Goal: Task Accomplishment & Management: Use online tool/utility

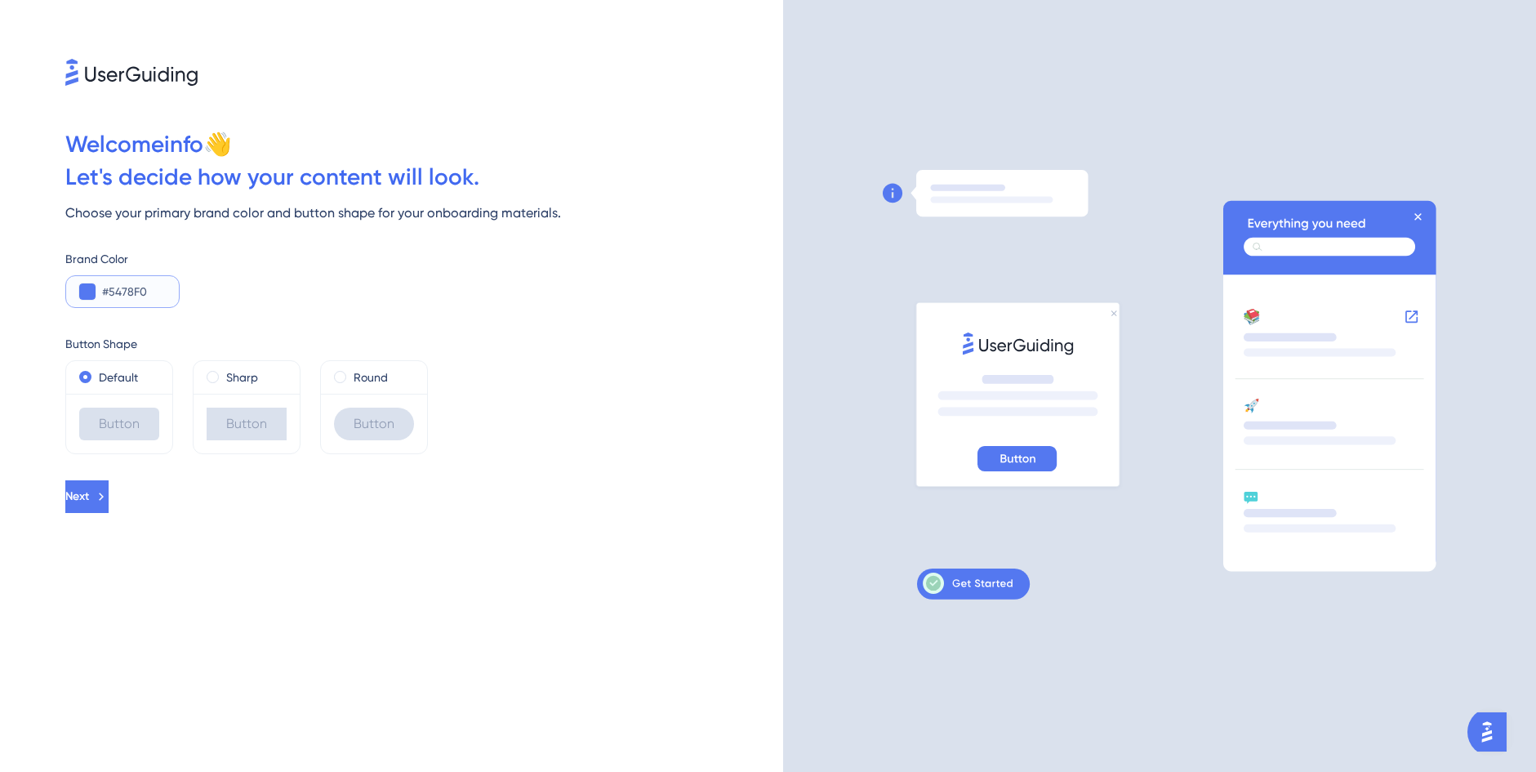
click at [86, 293] on button at bounding box center [87, 291] width 16 height 16
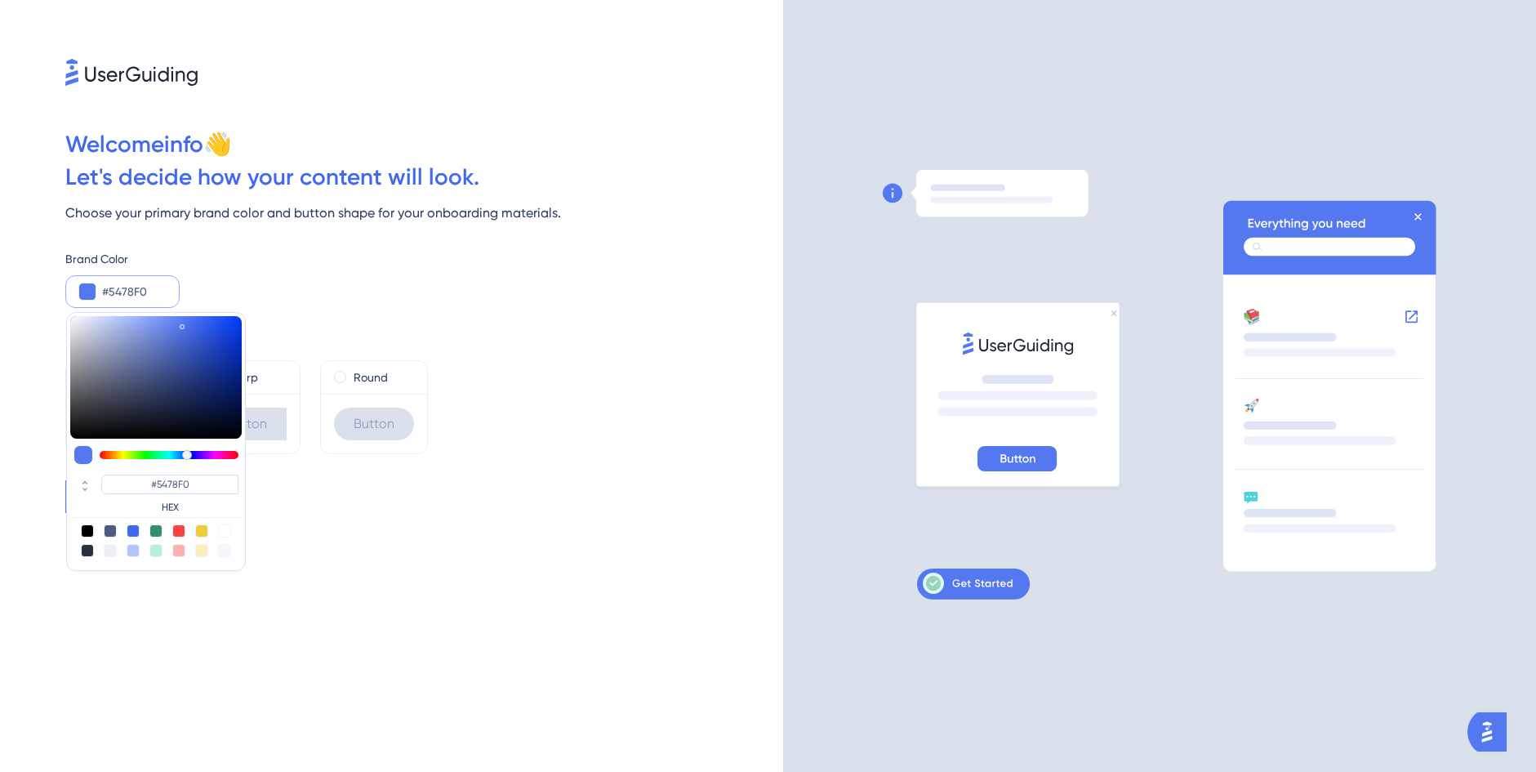
click at [157, 291] on input "#5478F0" at bounding box center [134, 292] width 64 height 20
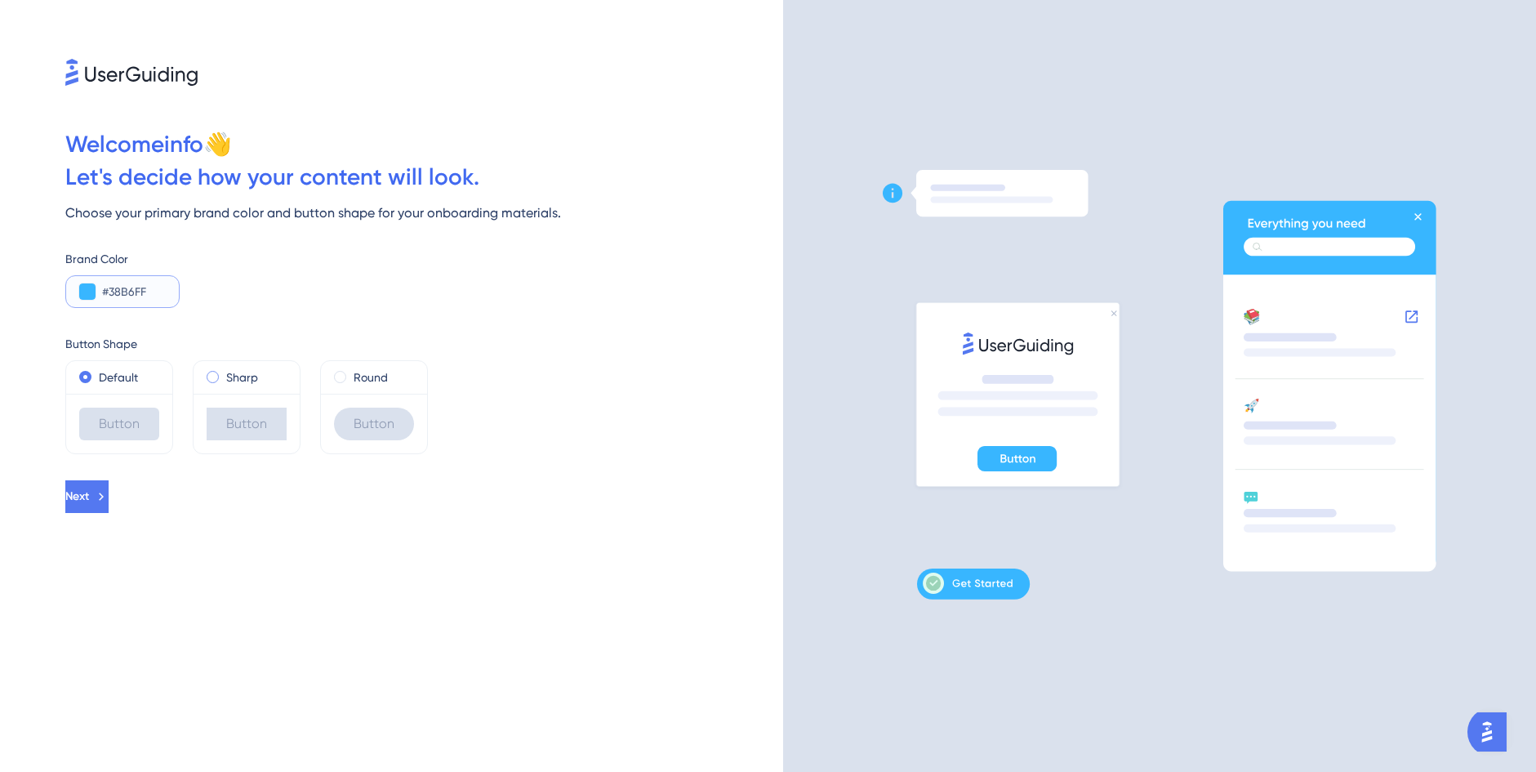
type input "#38B6FF"
click at [221, 380] on div "Sharp" at bounding box center [247, 377] width 80 height 20
click at [338, 380] on span at bounding box center [340, 377] width 12 height 12
click at [351, 373] on input "radio" at bounding box center [351, 373] width 0 height 0
click at [119, 384] on label "Default" at bounding box center [118, 377] width 39 height 20
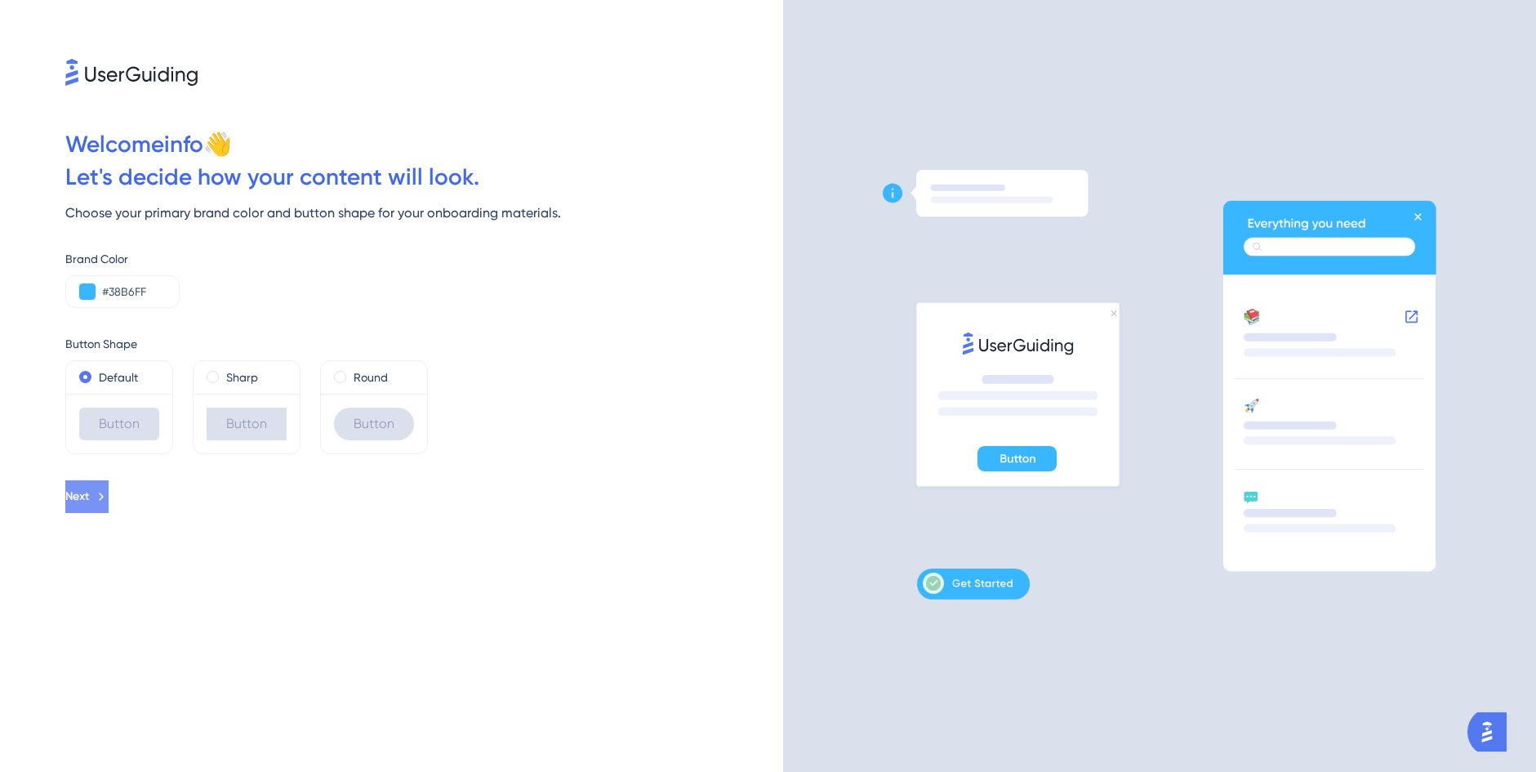
click at [109, 495] on icon at bounding box center [101, 496] width 15 height 15
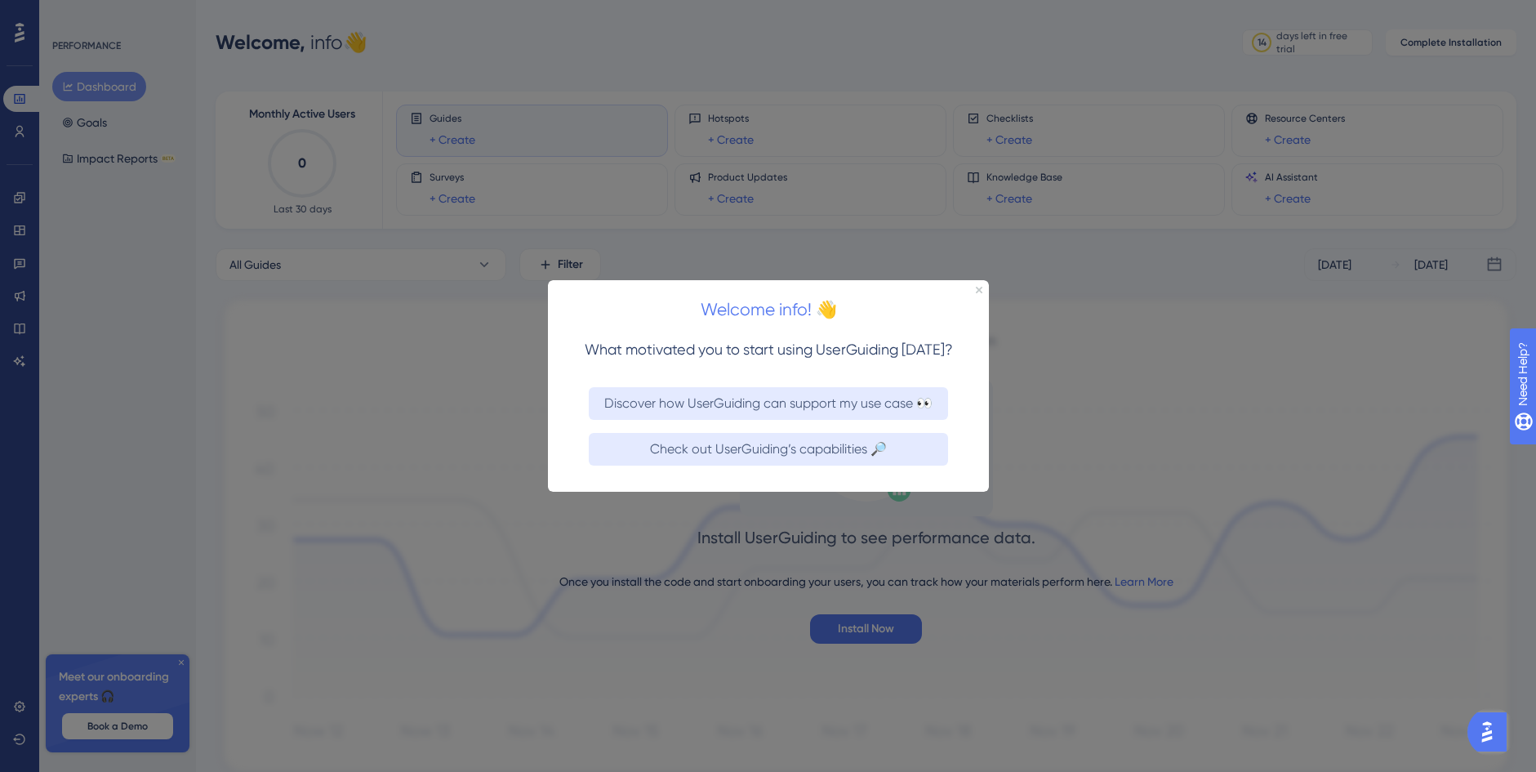
click at [982, 290] on div "Welcome info! 👋" at bounding box center [767, 304] width 441 height 51
click at [979, 286] on icon "Close Preview" at bounding box center [978, 289] width 7 height 7
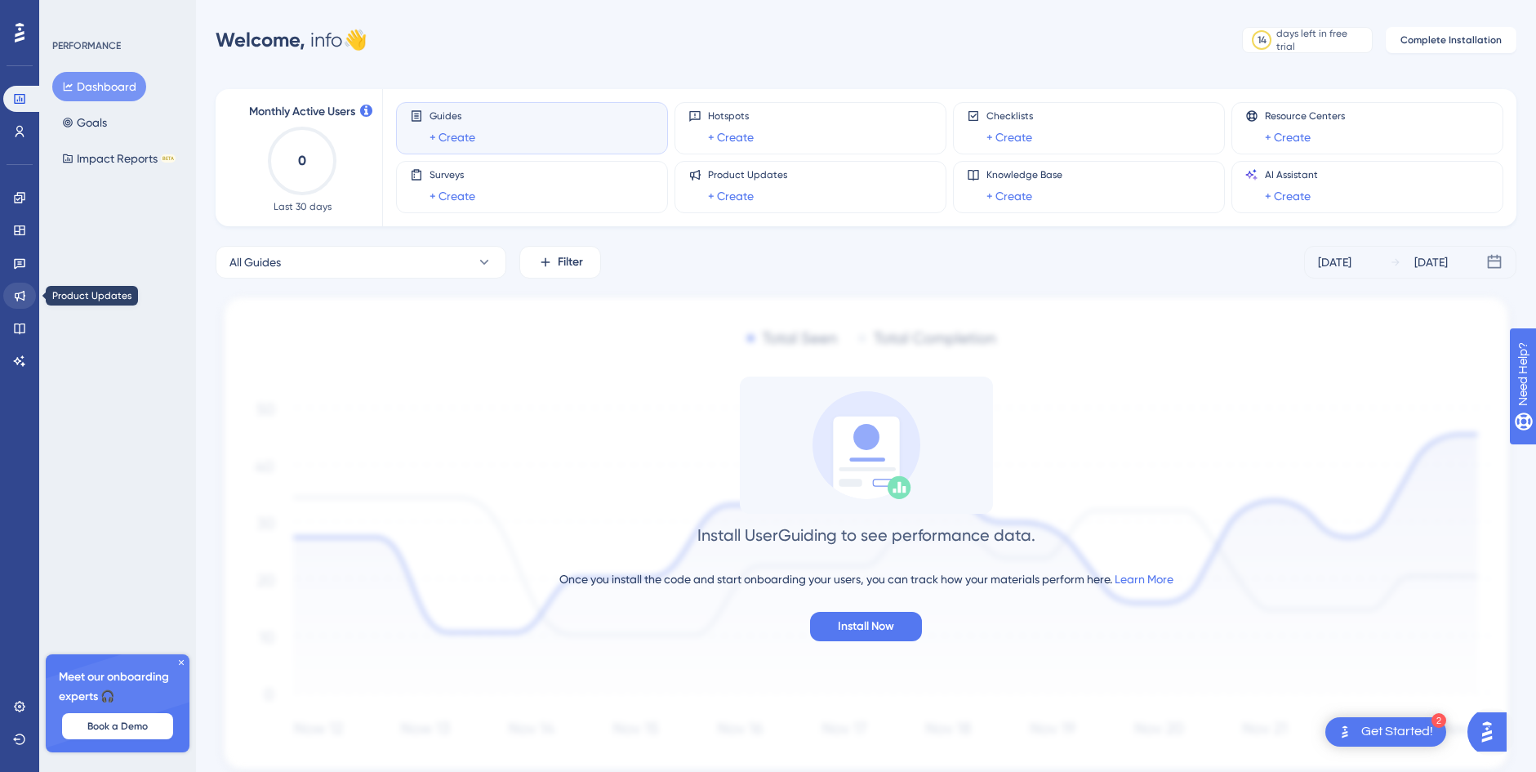
scroll to position [3, 0]
click at [482, 125] on div "Guides + Create" at bounding box center [532, 128] width 244 height 38
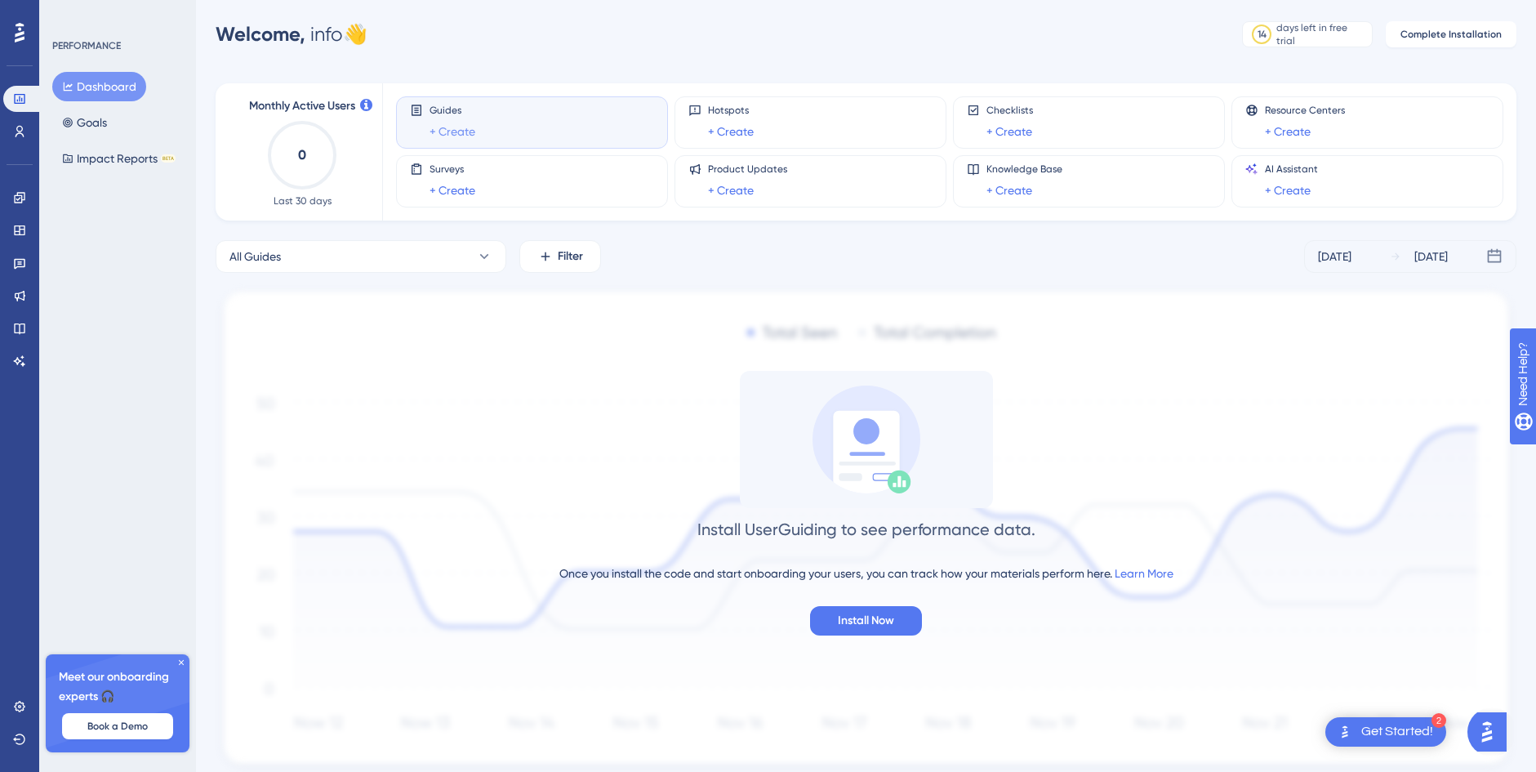
click at [458, 136] on link "+ Create" at bounding box center [453, 132] width 46 height 20
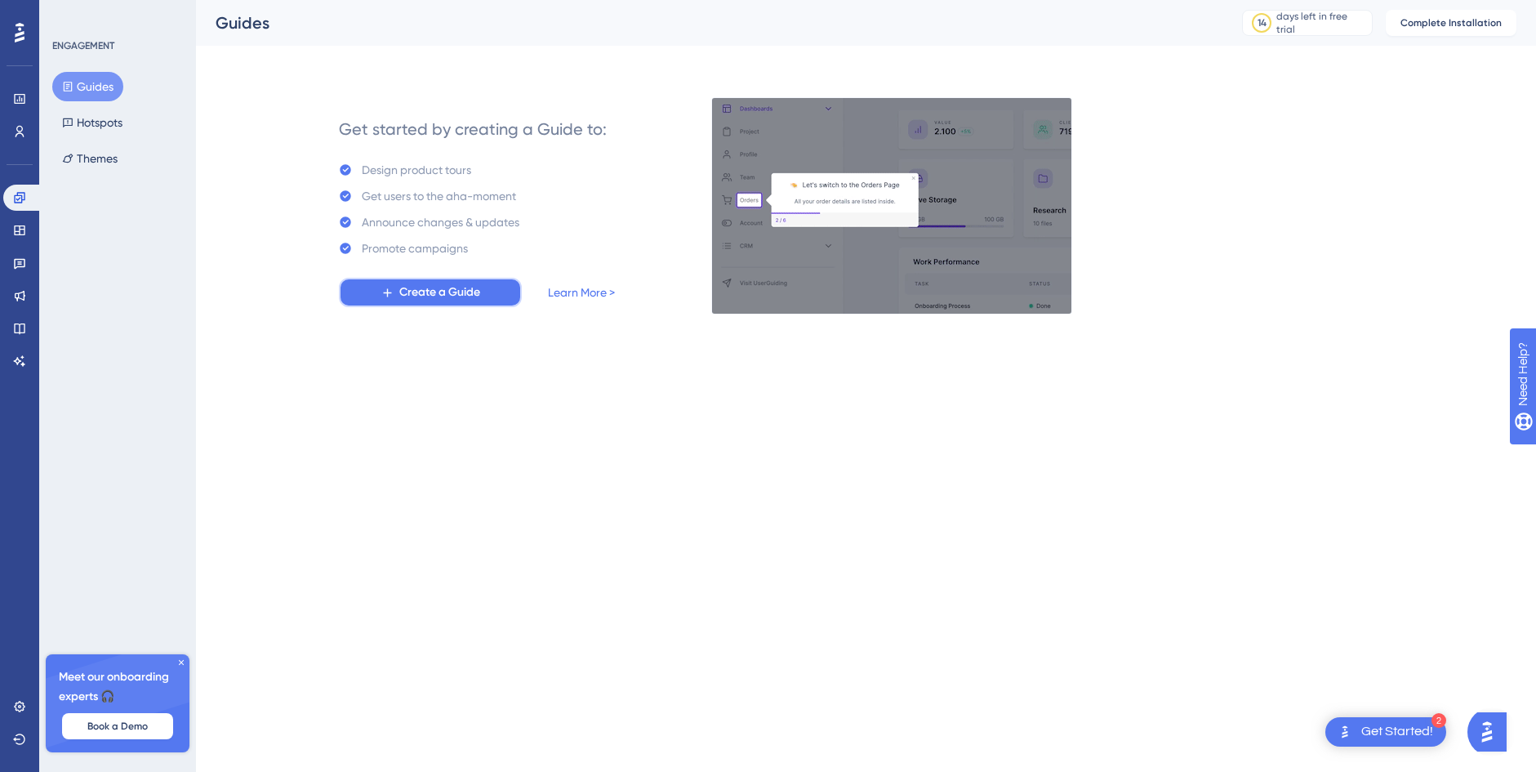
click at [456, 288] on span "Create a Guide" at bounding box center [439, 293] width 81 height 20
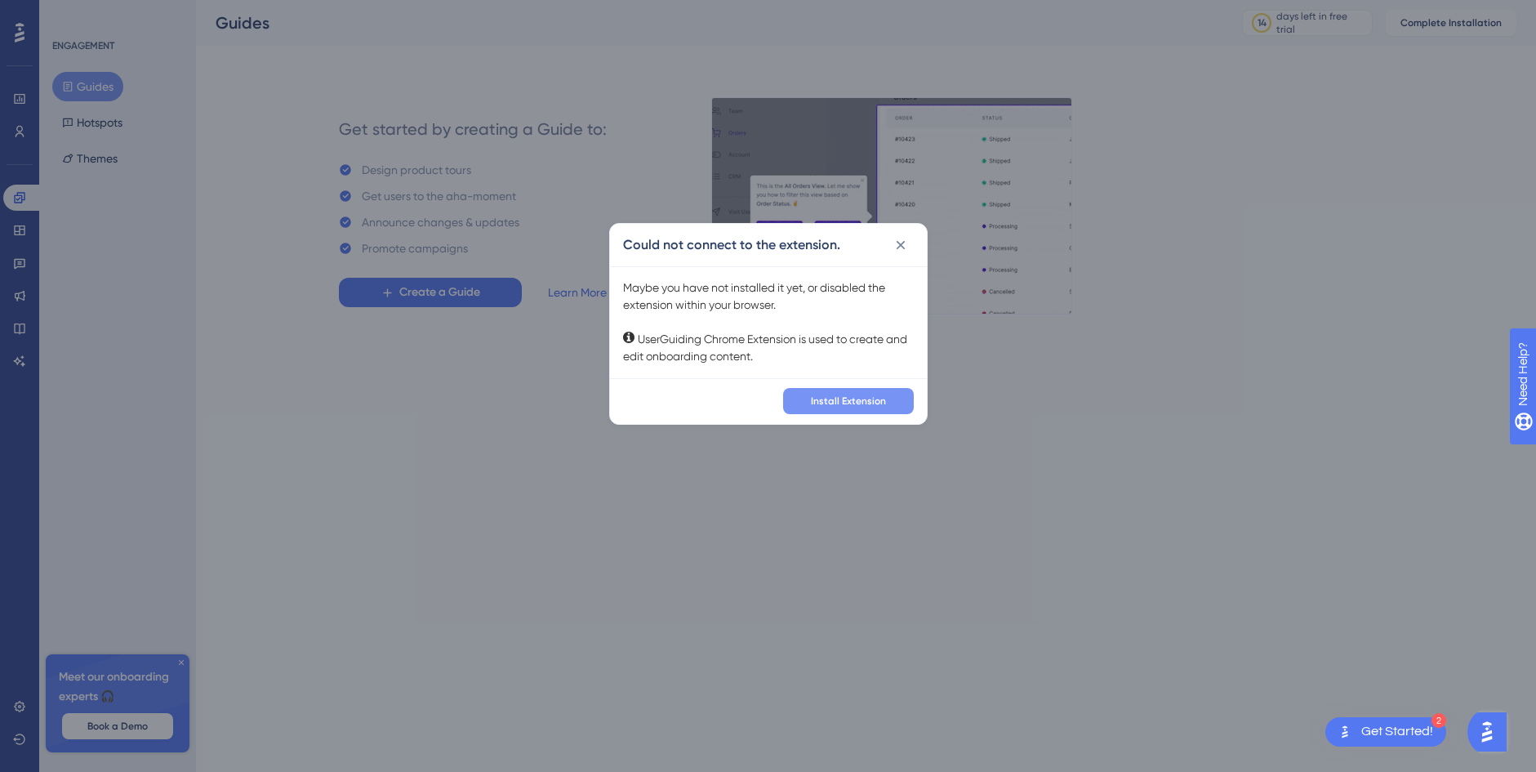
click at [851, 398] on span "Install Extension" at bounding box center [848, 400] width 75 height 13
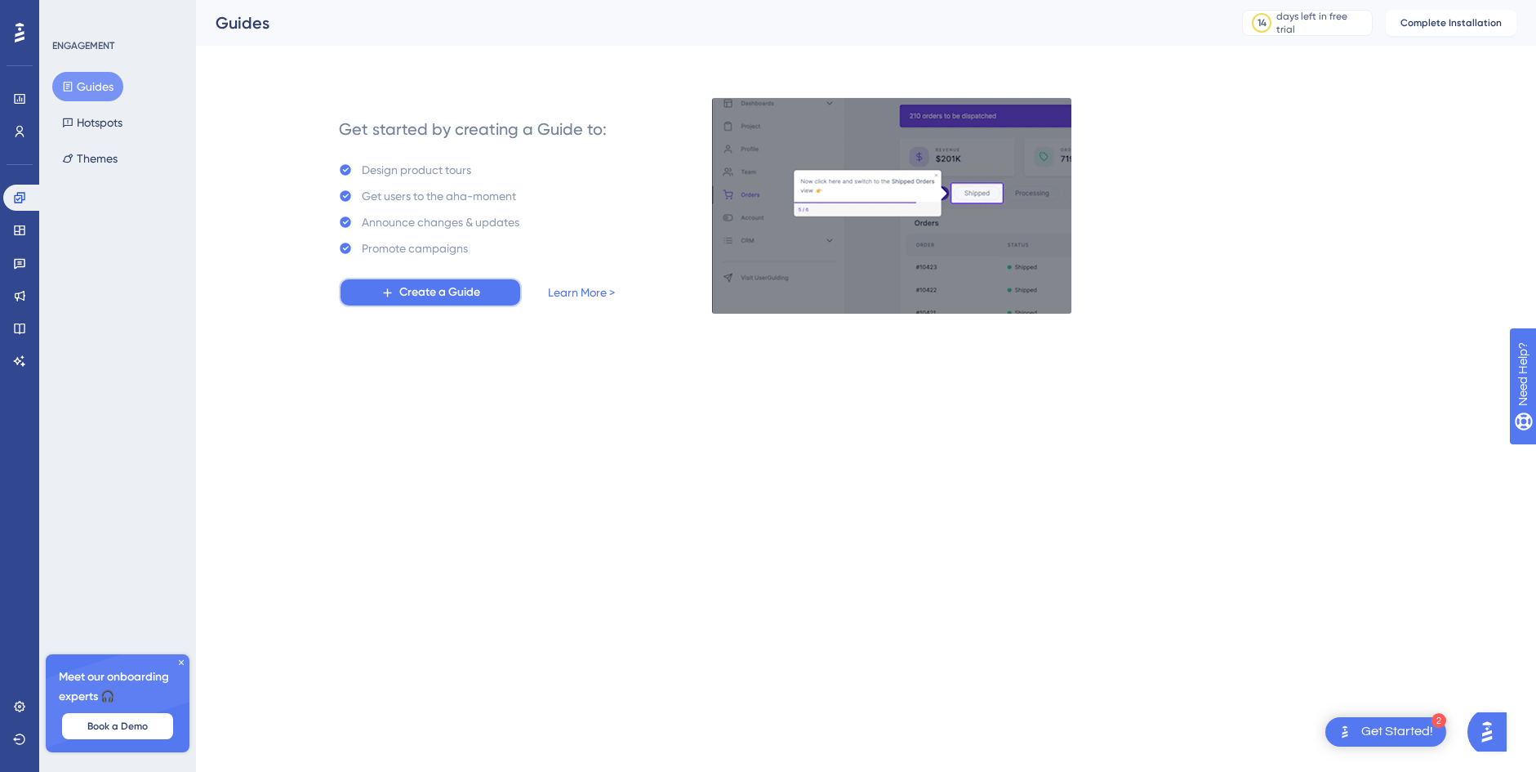
click at [471, 296] on span "Create a Guide" at bounding box center [439, 293] width 81 height 20
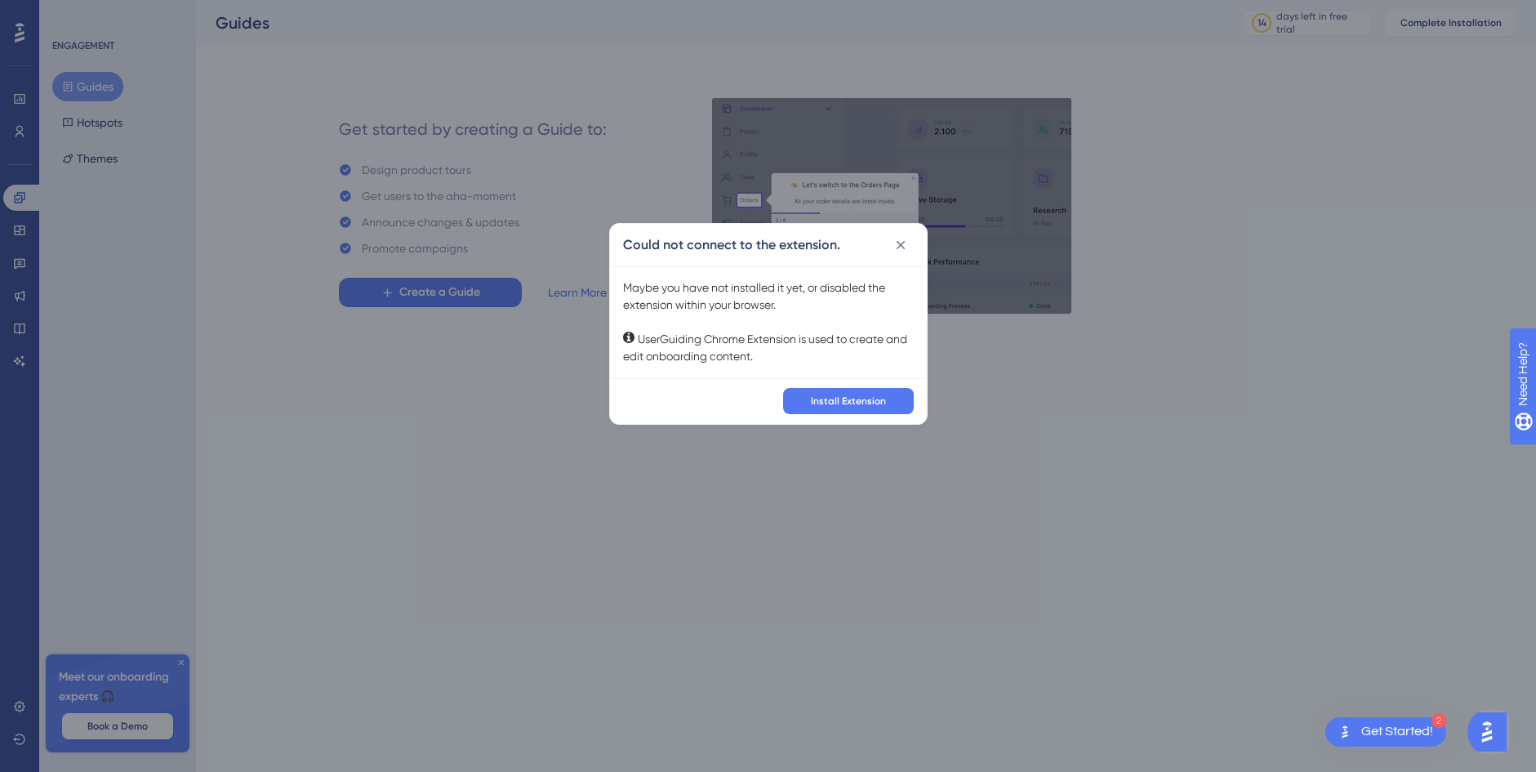
click at [468, 354] on div "Could not connect to the extension. Maybe you have not installed it yet, or dis…" at bounding box center [768, 386] width 1536 height 772
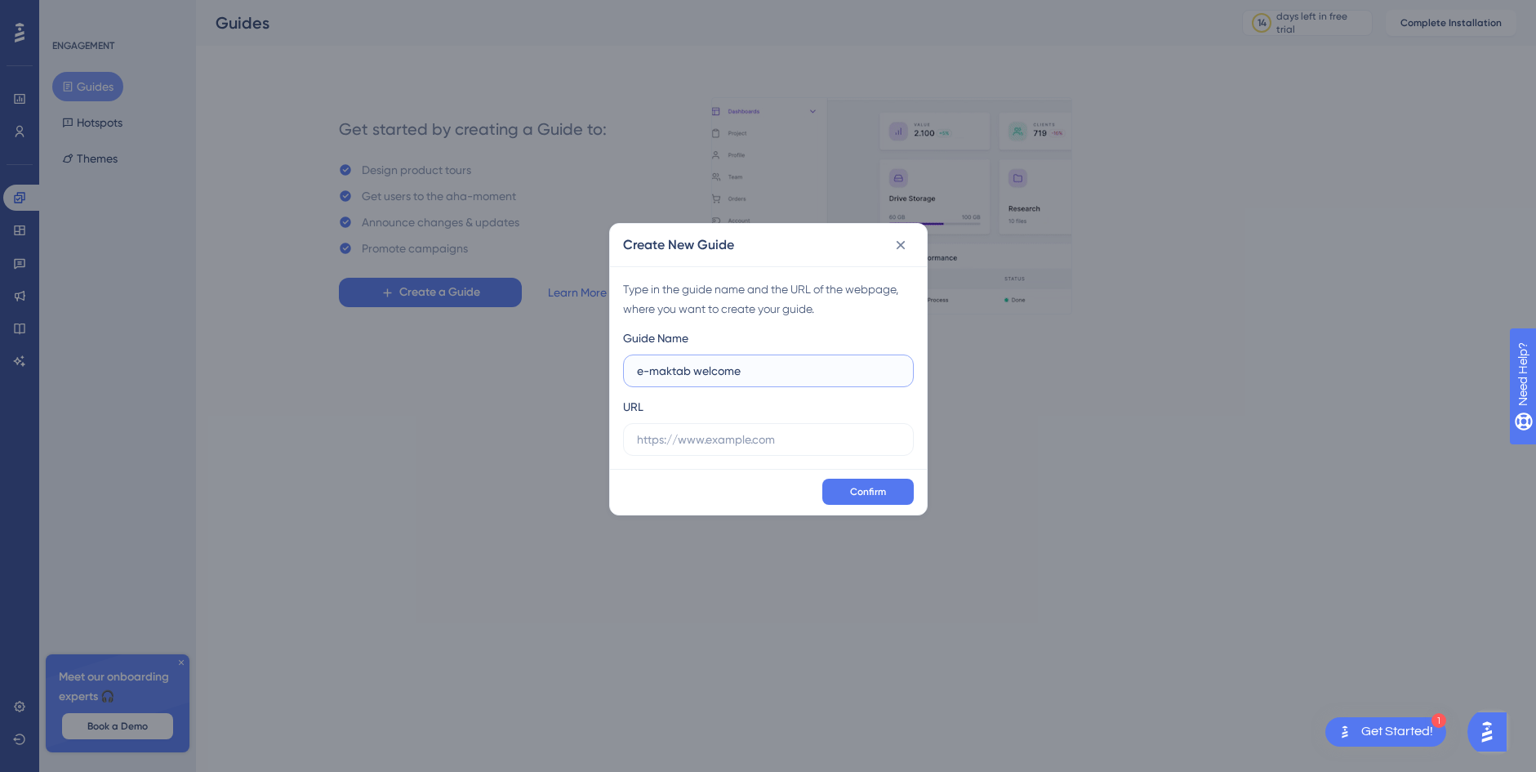
type input "e-maktab welcome"
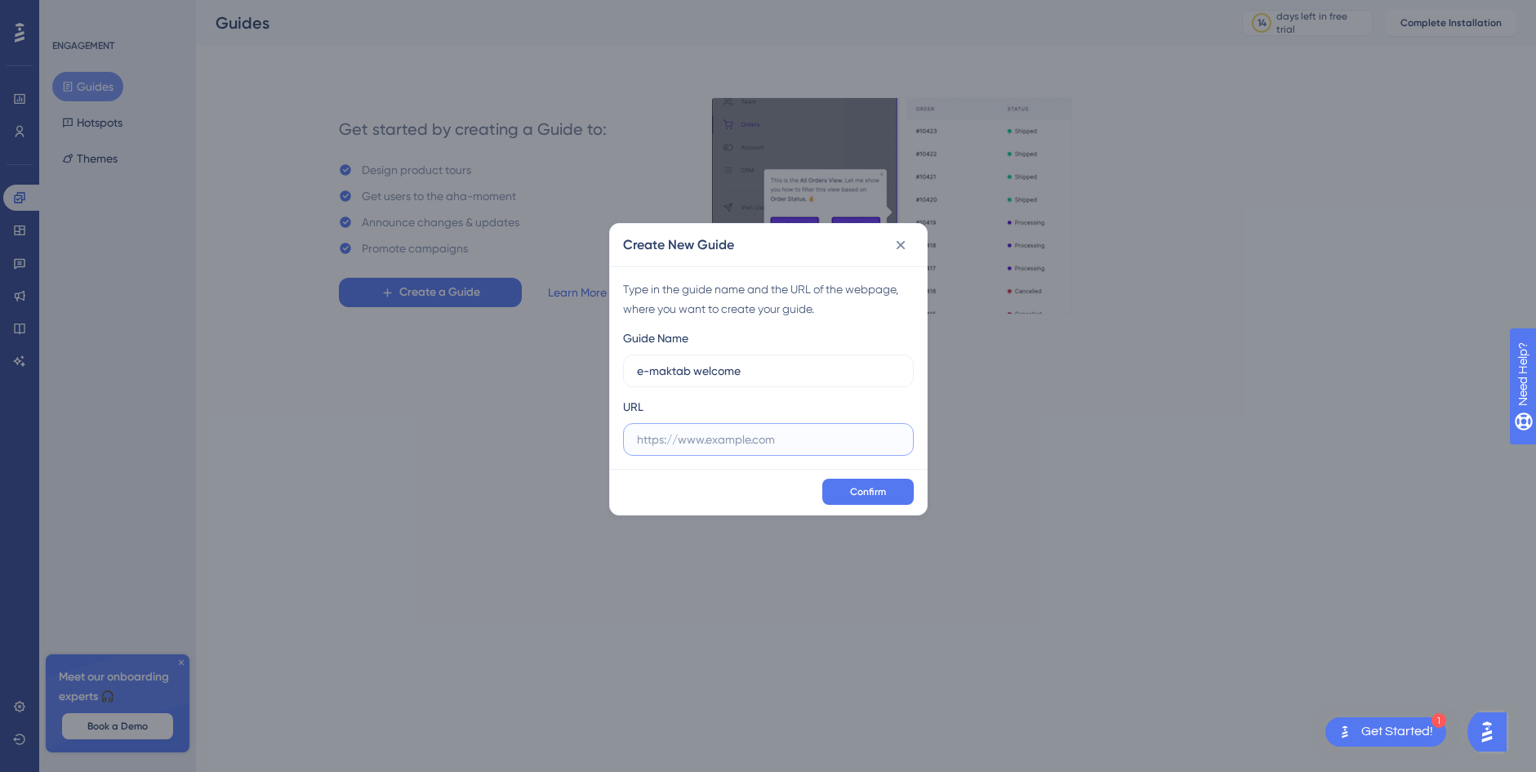
click at [788, 436] on input "text" at bounding box center [768, 439] width 263 height 18
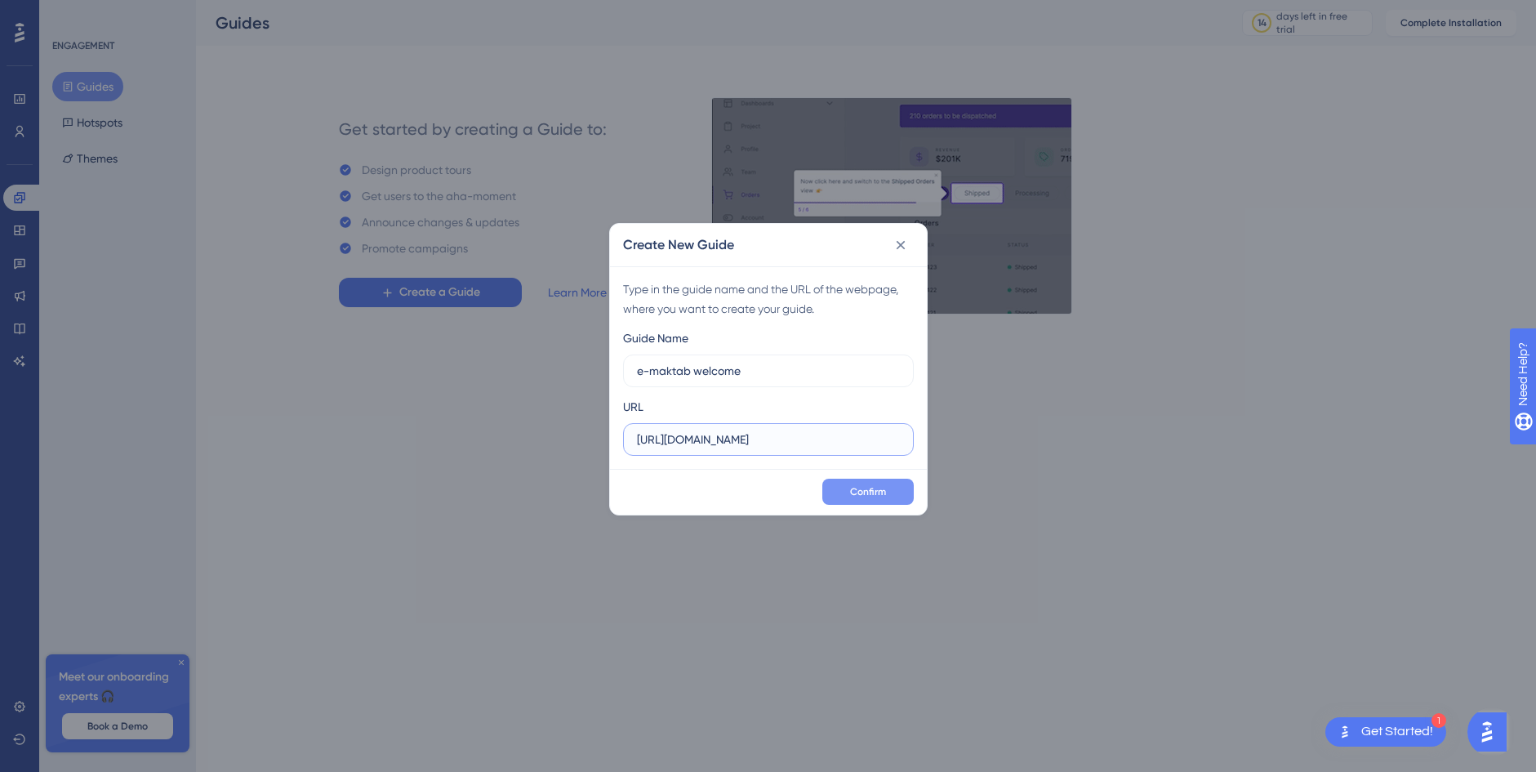
type input "[URL][DOMAIN_NAME]"
click at [874, 483] on button "Confirm" at bounding box center [867, 492] width 91 height 26
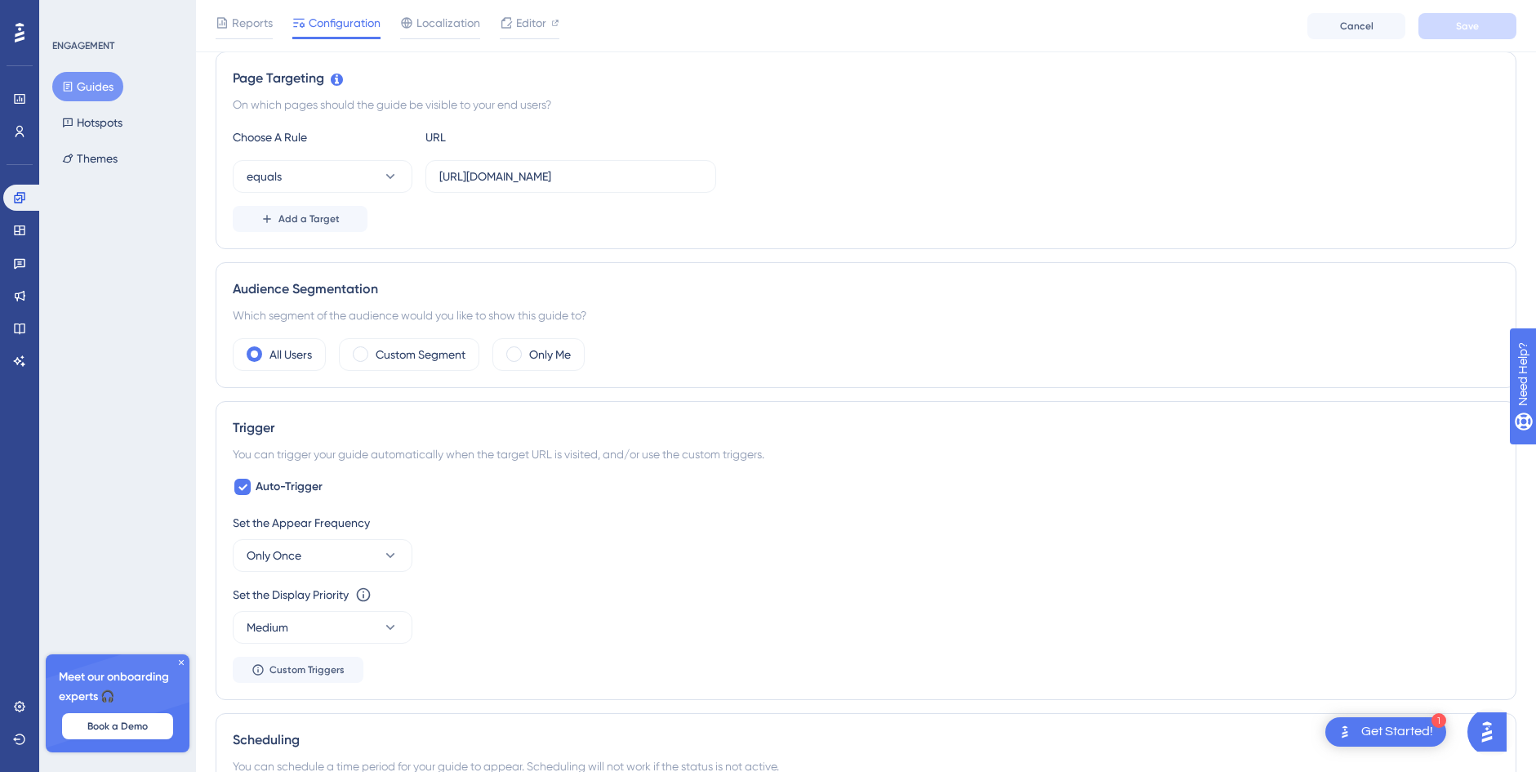
scroll to position [440, 0]
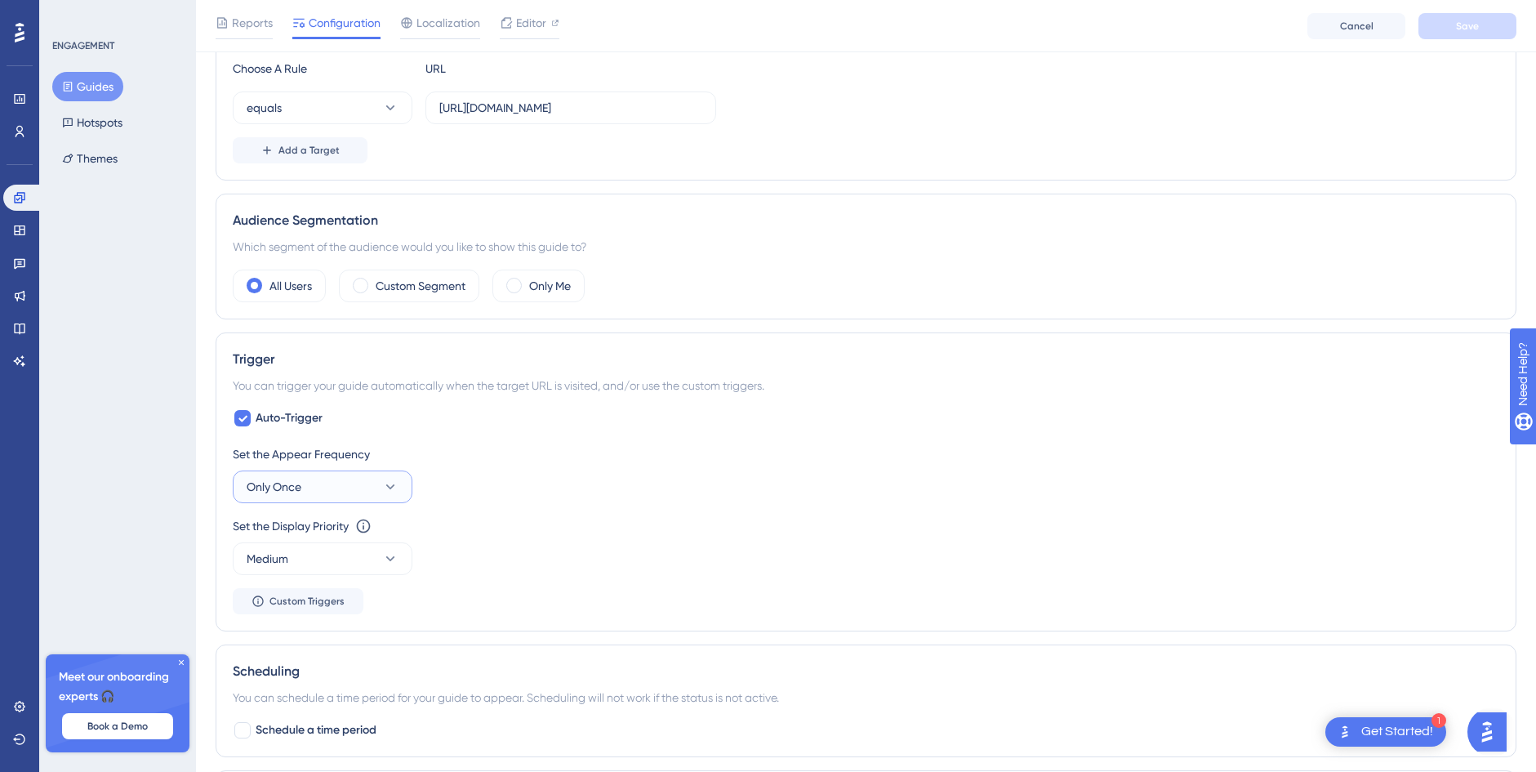
click at [391, 485] on icon at bounding box center [390, 487] width 16 height 16
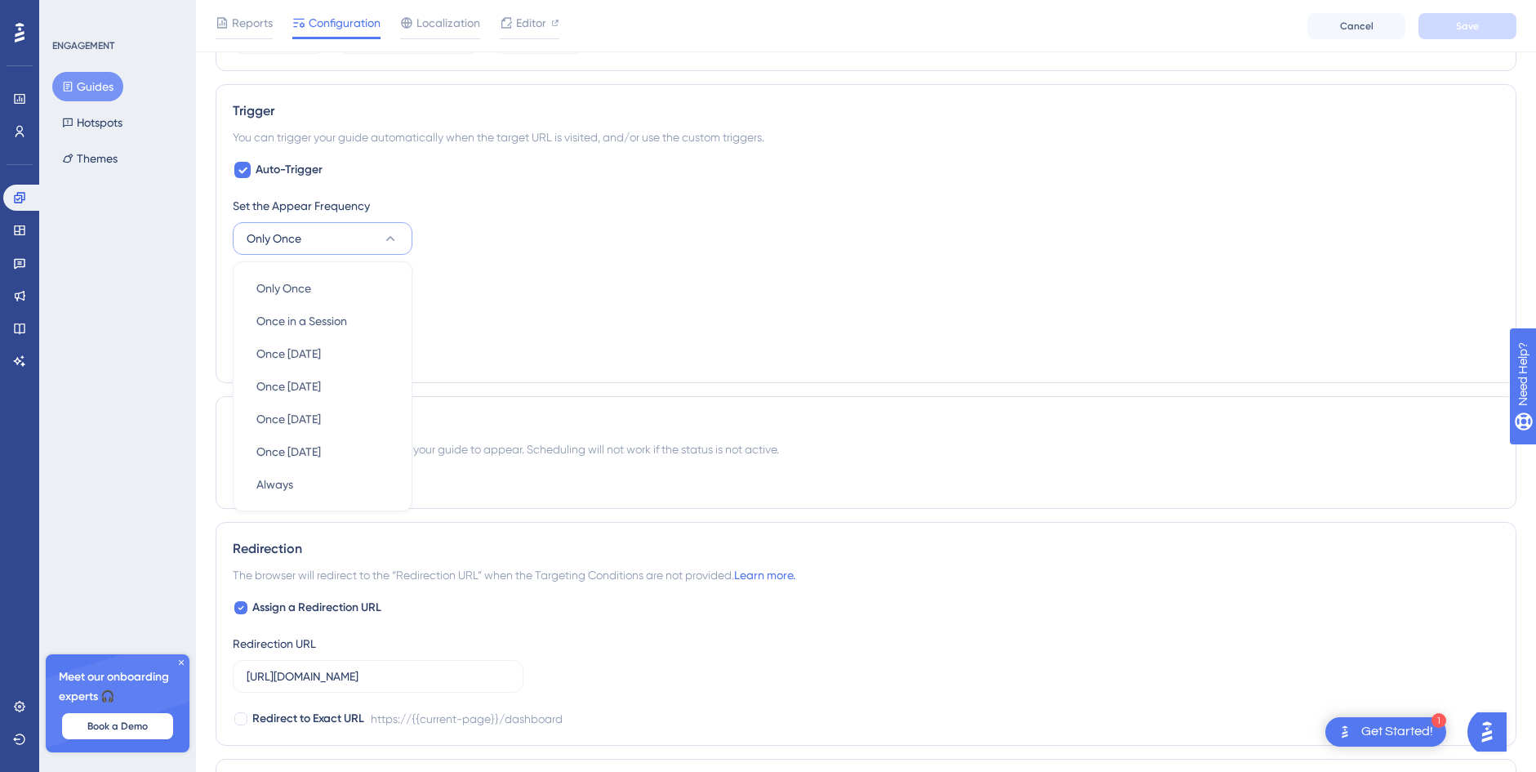
click at [559, 347] on div "Set the Appear Frequency Only Once Only Once Only Once Once in a Session Once i…" at bounding box center [866, 281] width 1266 height 170
click at [398, 313] on icon at bounding box center [390, 310] width 16 height 16
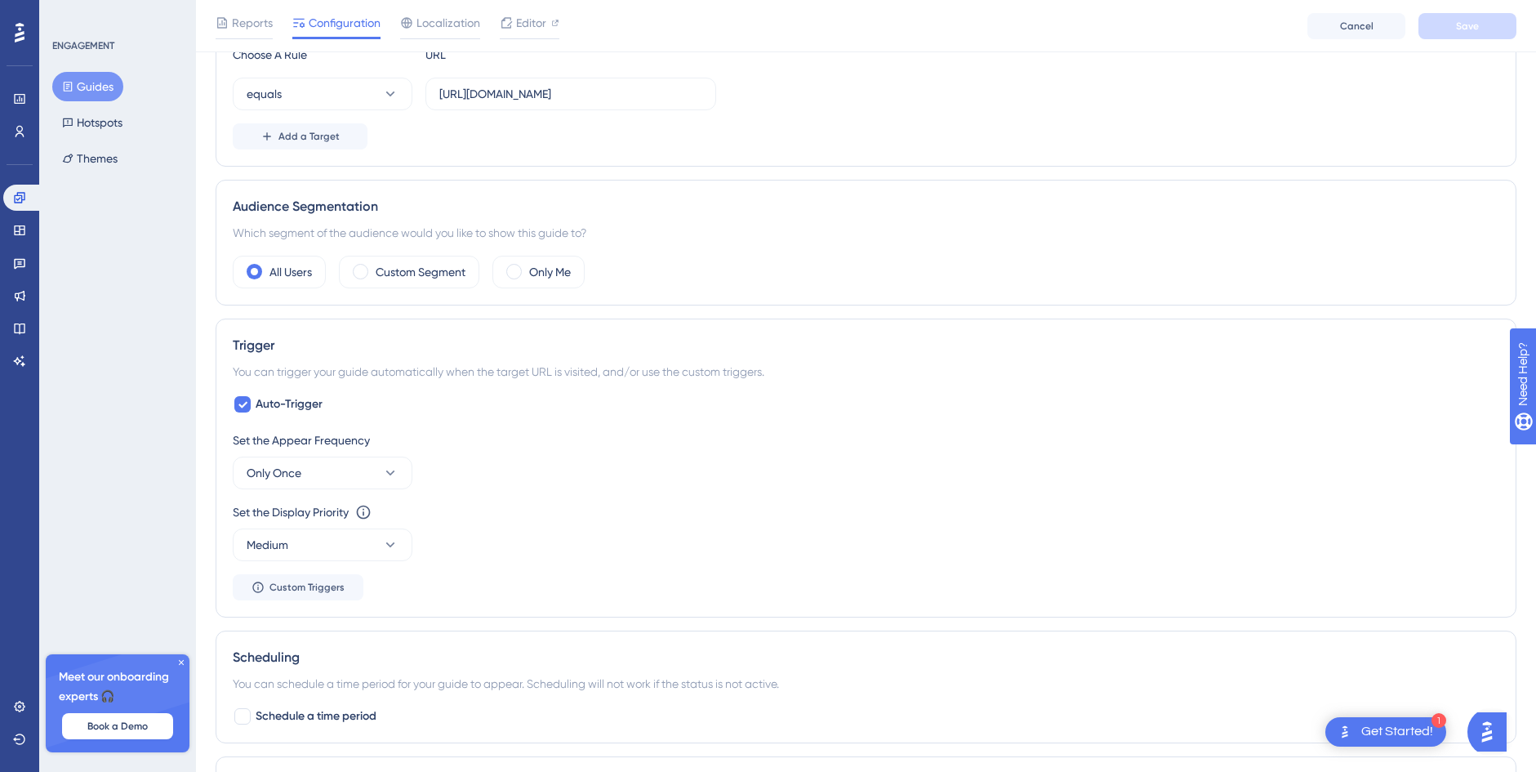
scroll to position [194, 0]
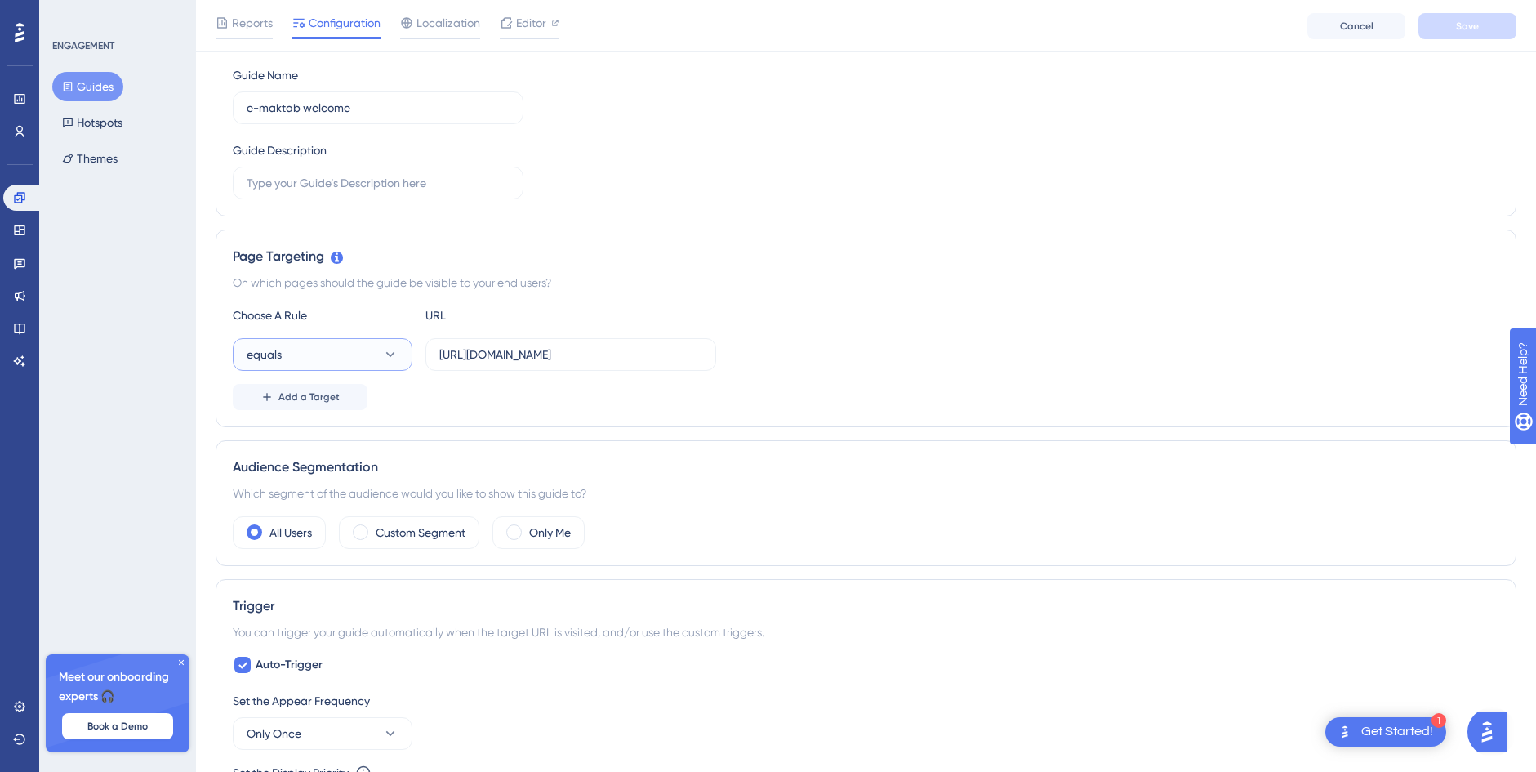
click at [397, 354] on icon at bounding box center [390, 354] width 16 height 16
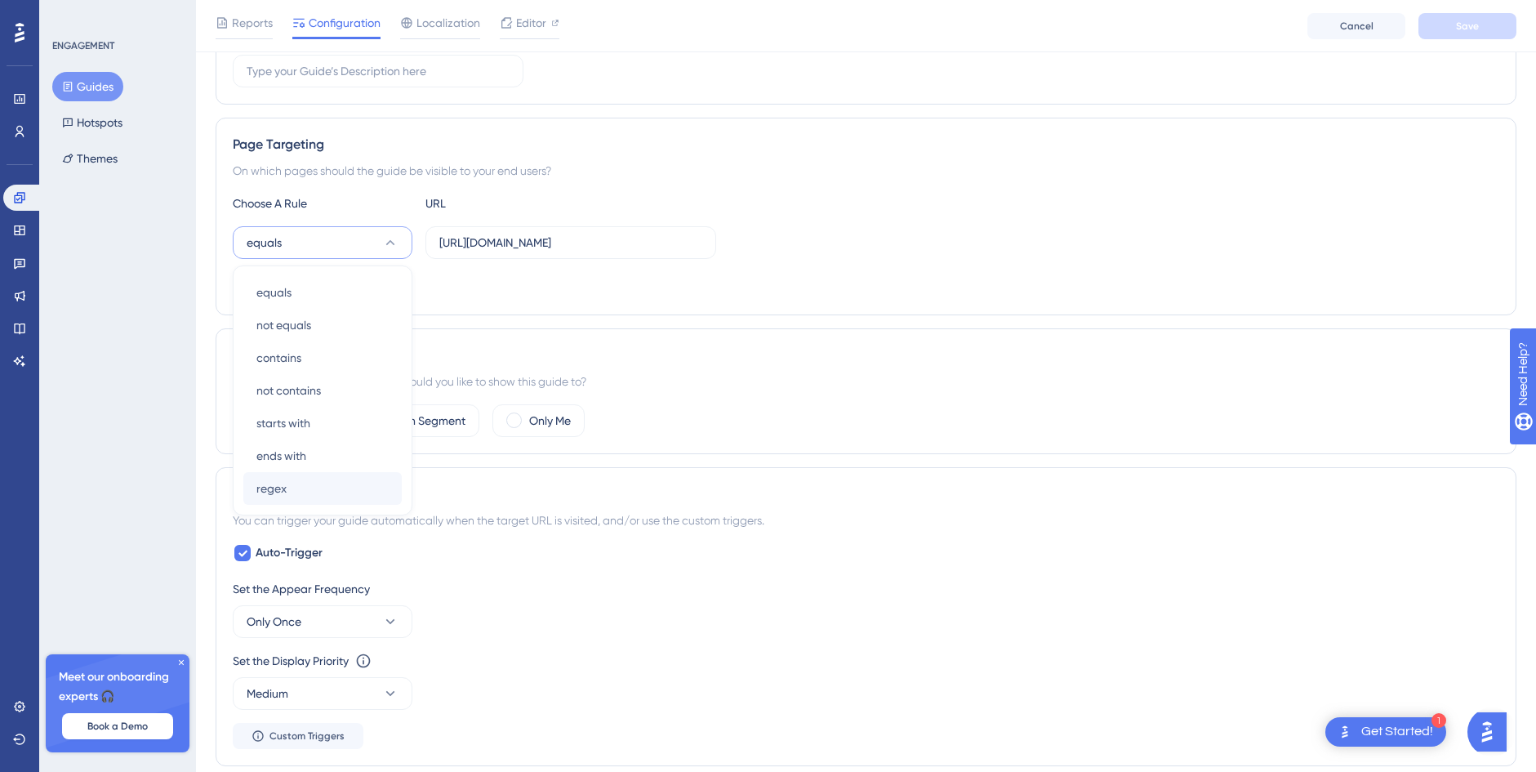
scroll to position [304, 0]
click at [324, 451] on div "ends with ends with" at bounding box center [322, 457] width 132 height 33
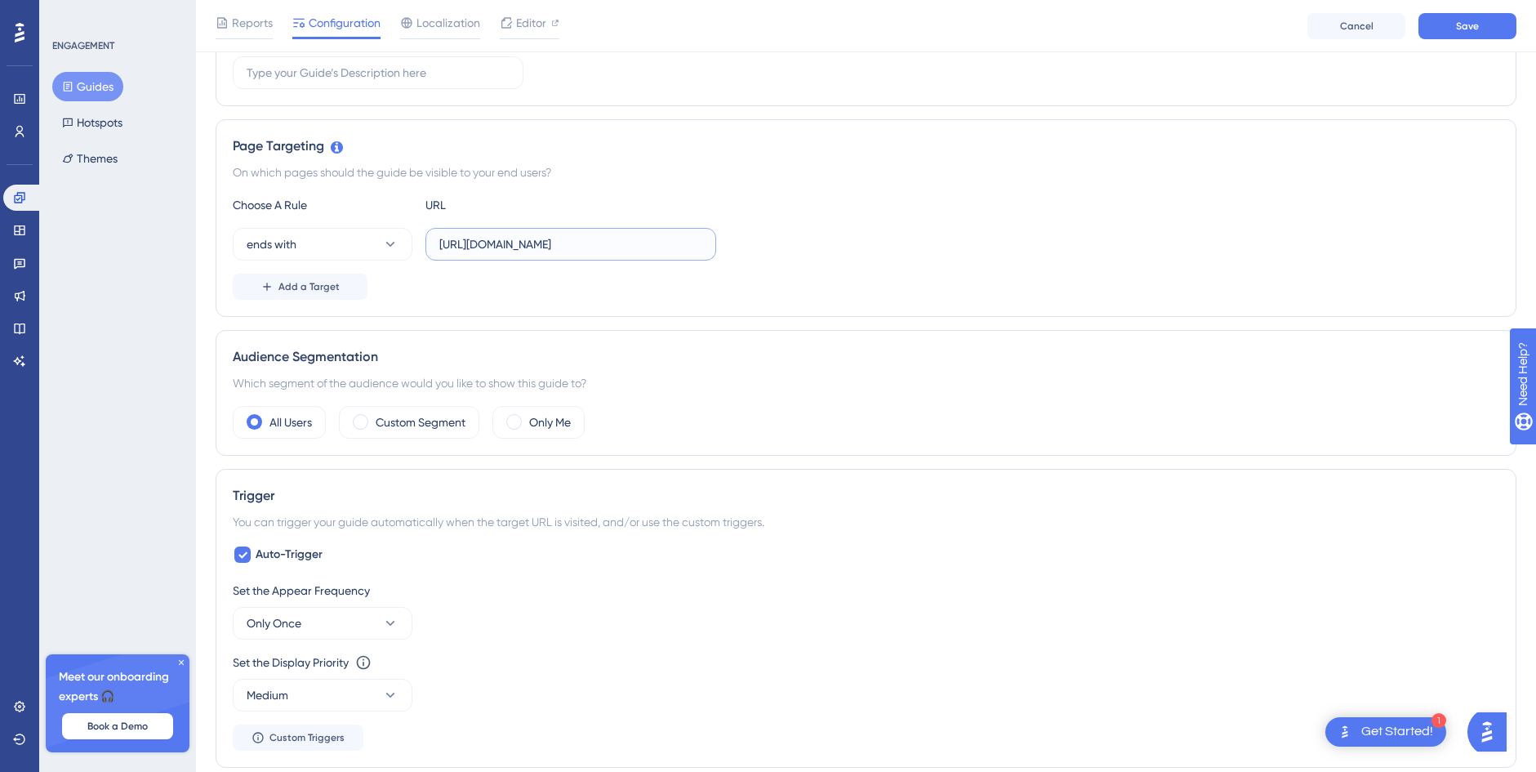
click at [496, 247] on input "[URL][DOMAIN_NAME]" at bounding box center [570, 244] width 263 height 18
type input "https://*.[DOMAIN_NAME][URL]"
click at [862, 267] on div "Choose A Rule URL ends with https://*.[DOMAIN_NAME][URL] Add a Target" at bounding box center [866, 247] width 1266 height 105
